Goal: Navigation & Orientation: Find specific page/section

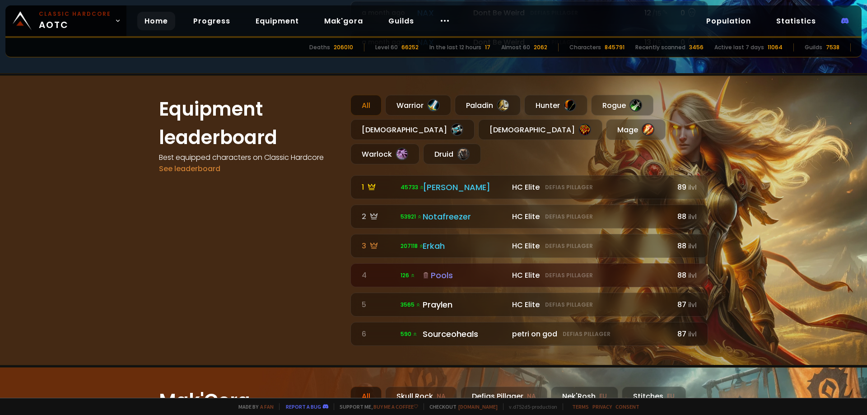
scroll to position [361, 0]
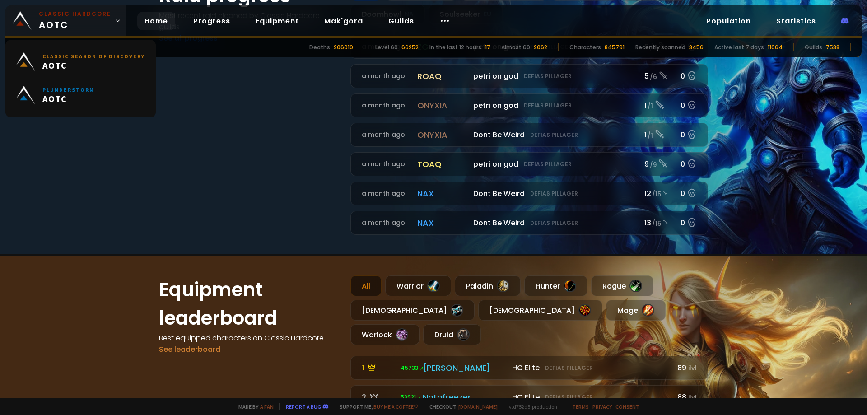
click at [115, 18] on icon at bounding box center [118, 21] width 6 height 6
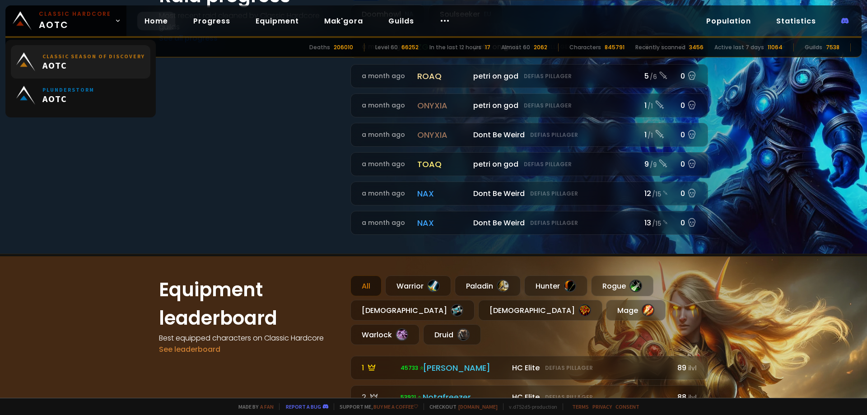
click at [109, 65] on span "AOTC" at bounding box center [93, 65] width 103 height 11
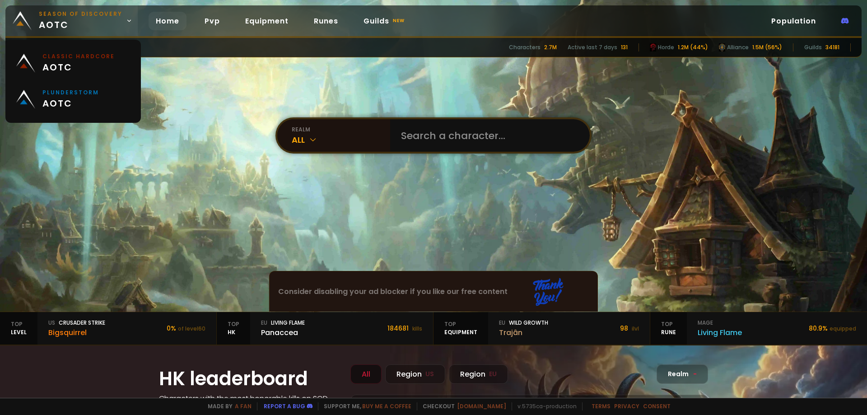
click at [122, 25] on link "Season of Discovery aotc" at bounding box center [71, 20] width 132 height 31
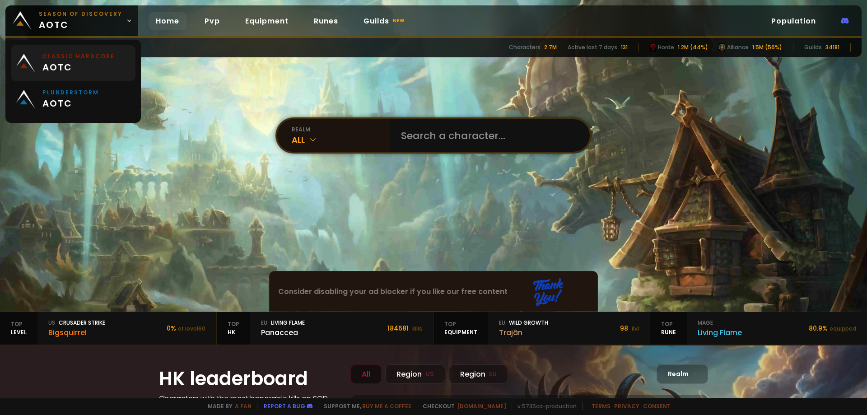
click at [81, 65] on span "aotc" at bounding box center [78, 68] width 72 height 14
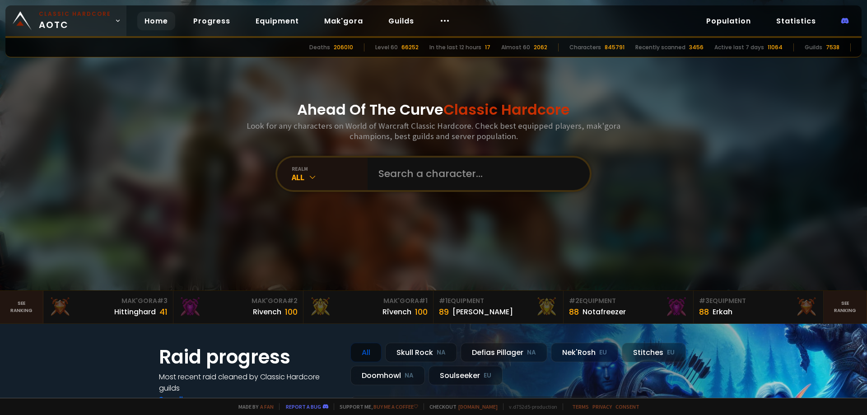
click at [102, 22] on span "Classic Hardcore AOTC" at bounding box center [75, 21] width 72 height 22
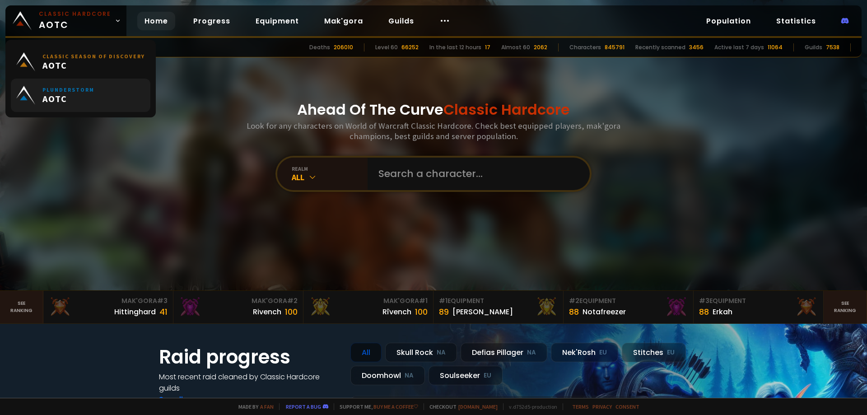
click at [101, 97] on link "Plunderstorm AOTC" at bounding box center [81, 95] width 140 height 33
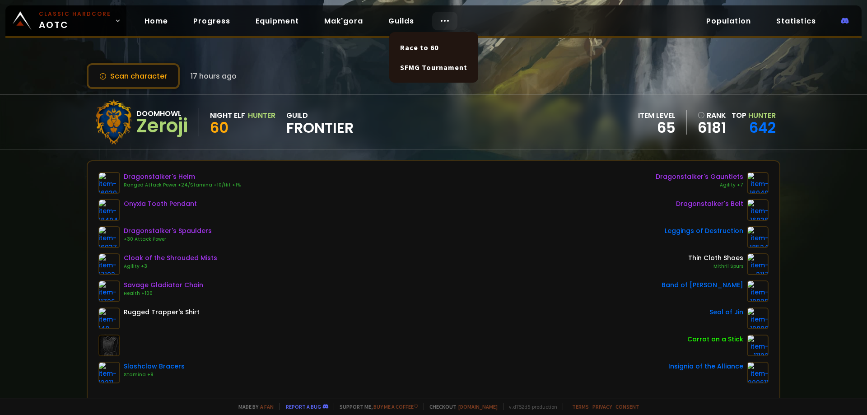
click at [444, 25] on icon at bounding box center [444, 20] width 11 height 11
click at [444, 24] on icon at bounding box center [444, 20] width 11 height 11
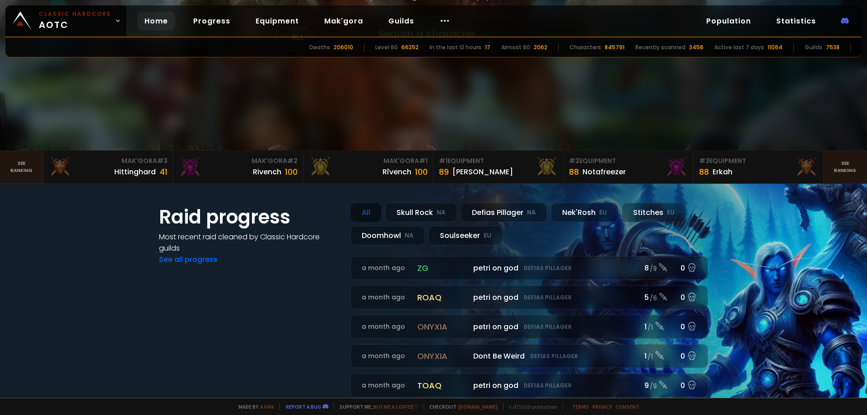
scroll to position [271, 0]
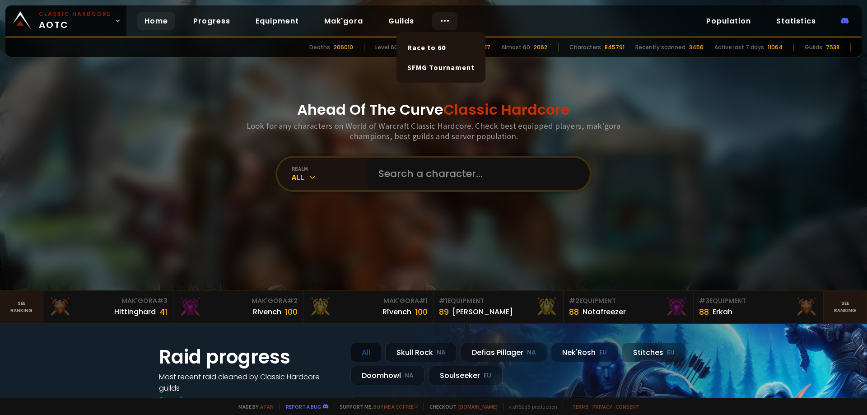
click at [446, 22] on div at bounding box center [444, 21] width 25 height 19
